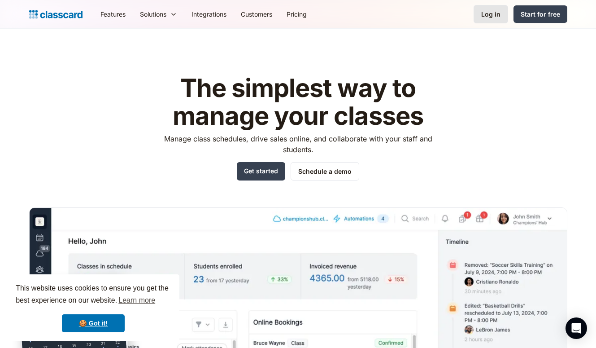
click at [483, 22] on link "Log in" at bounding box center [491, 14] width 35 height 18
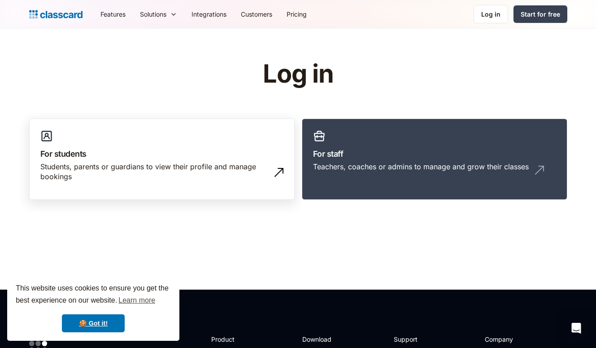
click at [262, 169] on div "Students, parents or guardians to view their profile and manage bookings" at bounding box center [152, 172] width 225 height 20
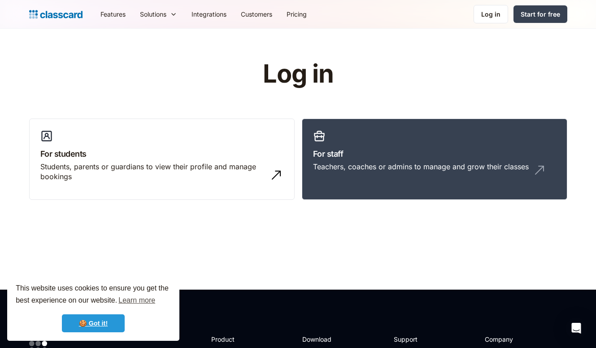
click at [100, 321] on link "🍪 Got it!" at bounding box center [93, 323] width 63 height 18
